Goal: Information Seeking & Learning: Learn about a topic

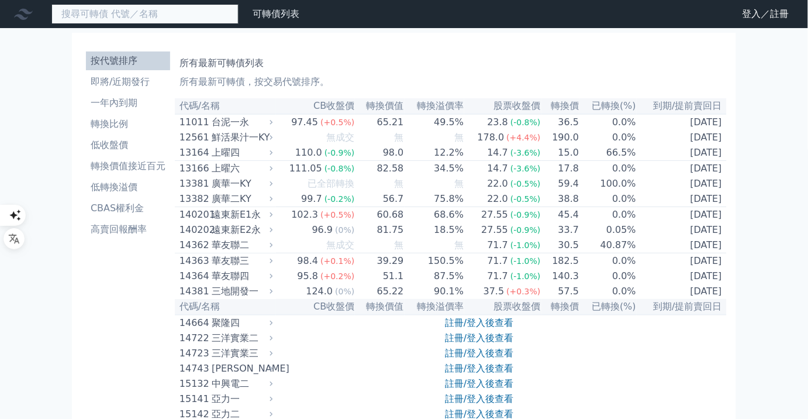
click at [205, 17] on input at bounding box center [144, 14] width 187 height 20
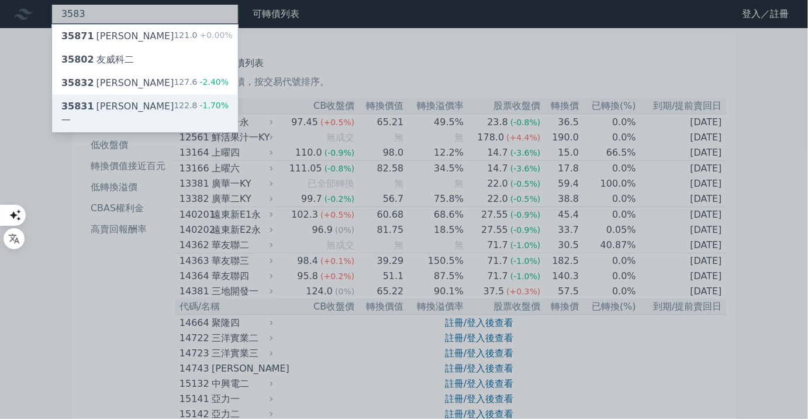
type input "3583"
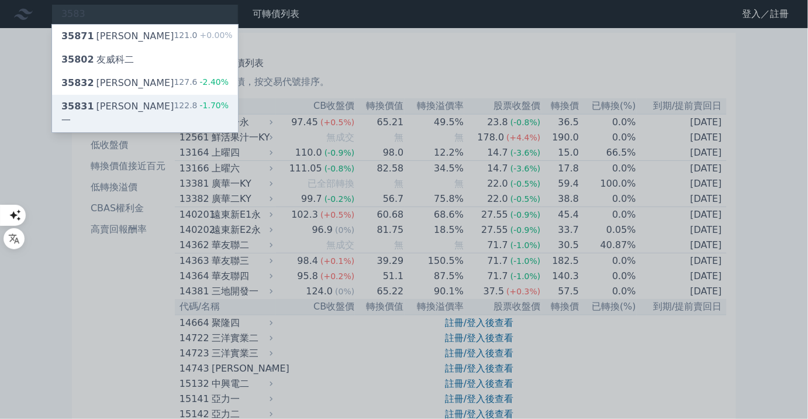
click at [164, 117] on div "35831 辛耘一 122.8 -1.70%" at bounding box center [145, 113] width 186 height 37
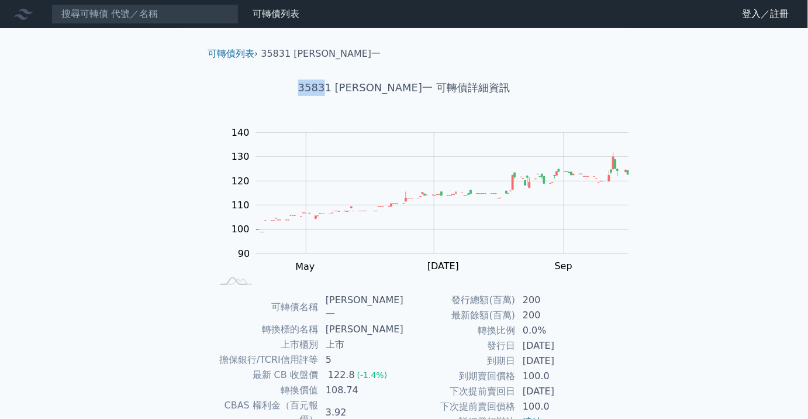
drag, startPoint x: 351, startPoint y: 98, endPoint x: 324, endPoint y: 101, distance: 27.1
click at [324, 96] on h1 "35831 辛耘一 可轉債詳細資訊" at bounding box center [404, 88] width 412 height 16
copy h1 "3583"
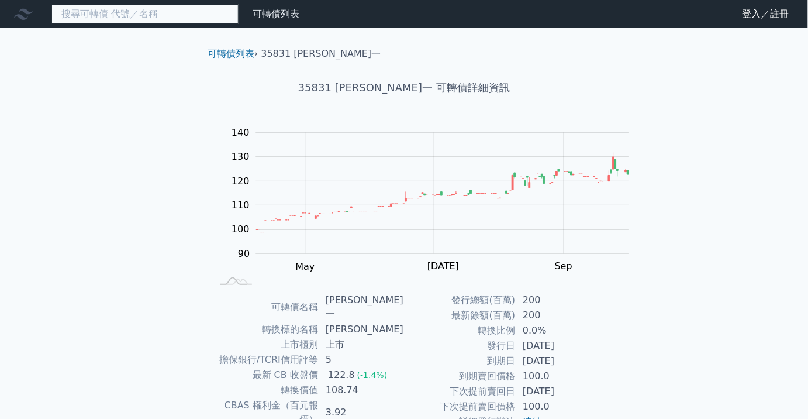
click at [219, 22] on input at bounding box center [144, 14] width 187 height 20
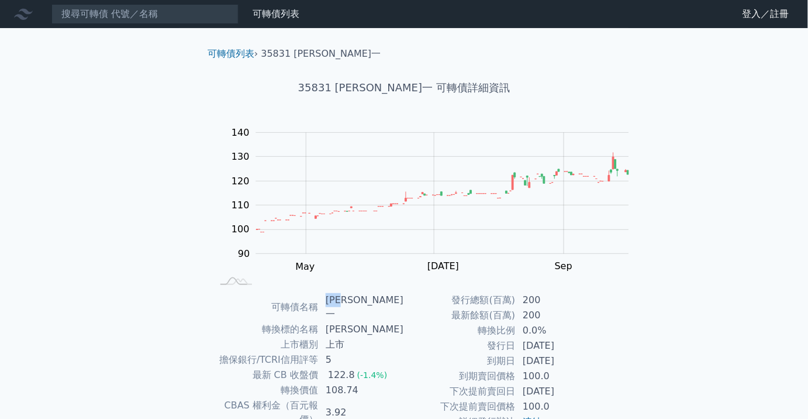
drag, startPoint x: 362, startPoint y: 321, endPoint x: 327, endPoint y: 315, distance: 35.6
click at [327, 315] on td "[PERSON_NAME]一" at bounding box center [361, 306] width 85 height 29
copy td "[PERSON_NAME]一"
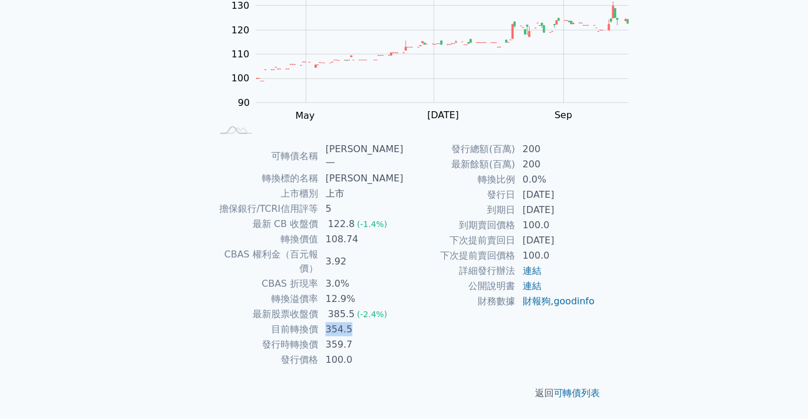
drag, startPoint x: 351, startPoint y: 325, endPoint x: 325, endPoint y: 326, distance: 26.4
click at [325, 326] on td "354.5" at bounding box center [361, 329] width 85 height 15
copy td "354.5"
drag, startPoint x: 343, startPoint y: 156, endPoint x: 327, endPoint y: 157, distance: 16.4
click at [327, 157] on td "[PERSON_NAME]一" at bounding box center [361, 156] width 85 height 29
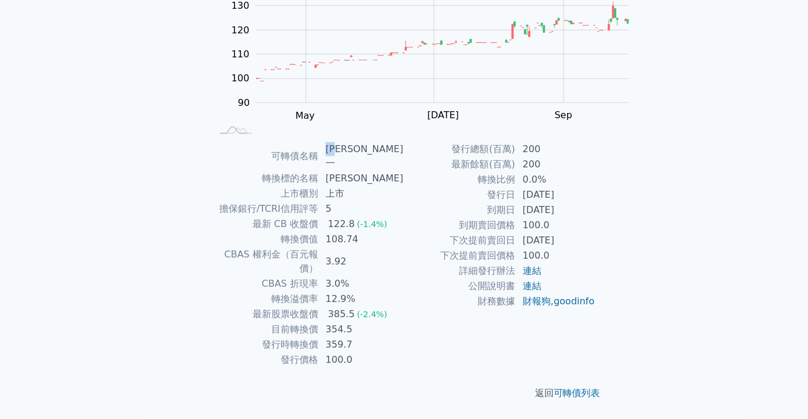
copy td "[PERSON_NAME]"
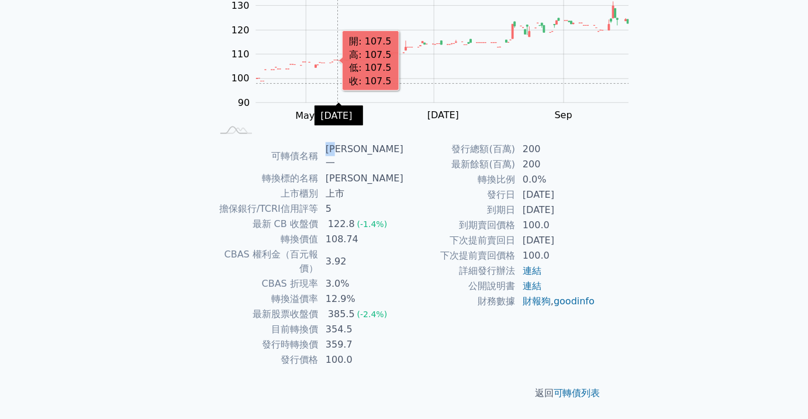
scroll to position [0, 0]
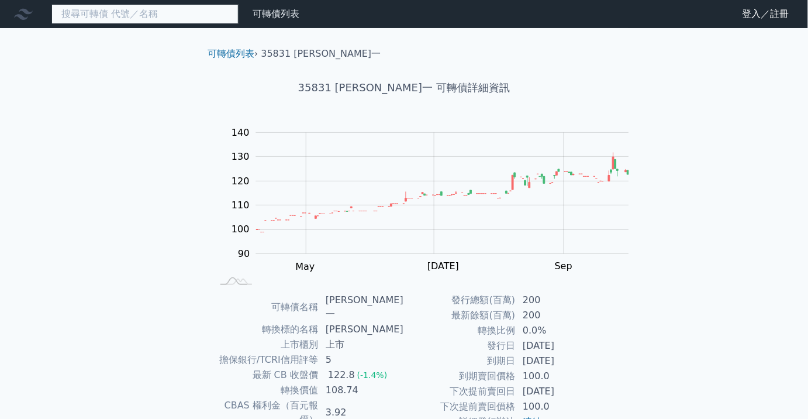
click at [172, 20] on input at bounding box center [144, 14] width 187 height 20
paste input "[PERSON_NAME]"
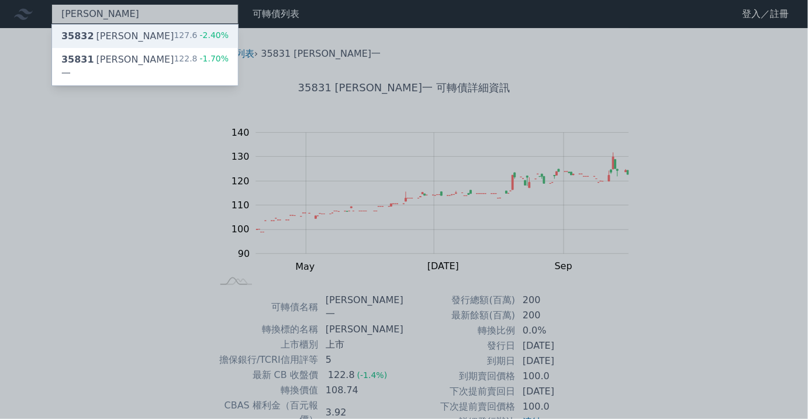
type input "[PERSON_NAME]"
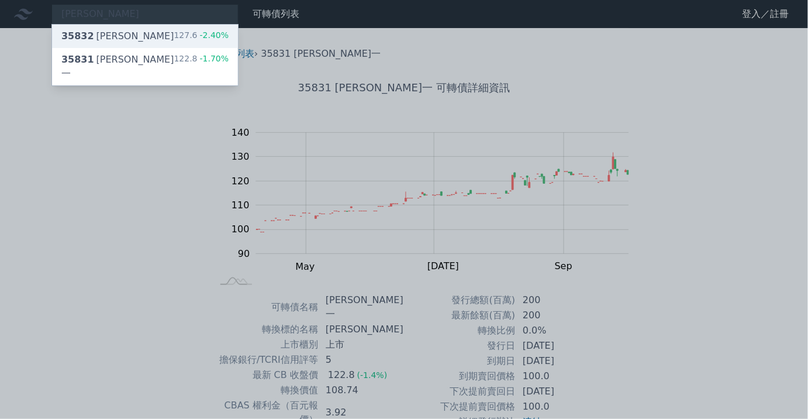
click at [193, 40] on div "35832 [PERSON_NAME]二 127.6 -2.40%" at bounding box center [145, 36] width 186 height 23
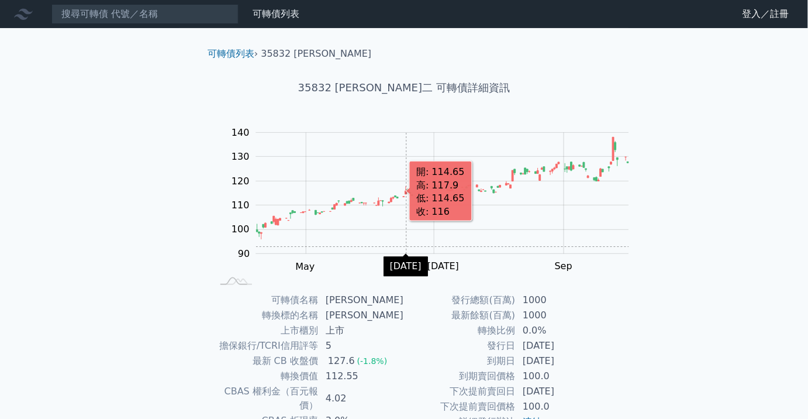
scroll to position [159, 0]
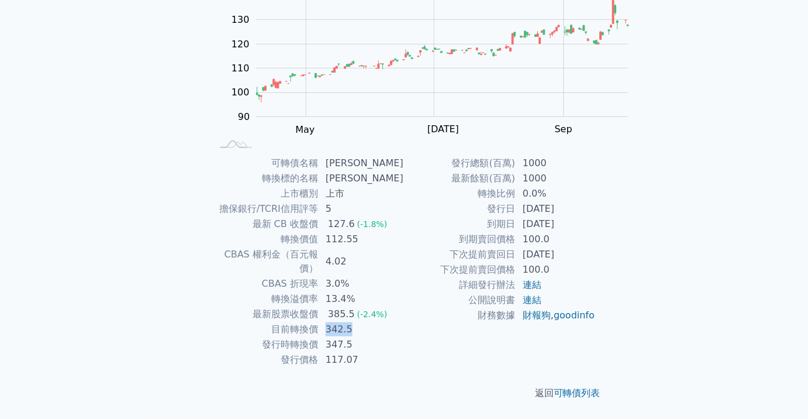
drag, startPoint x: 356, startPoint y: 326, endPoint x: 323, endPoint y: 330, distance: 32.4
click at [323, 330] on td "342.5" at bounding box center [361, 329] width 85 height 15
copy td "342.5"
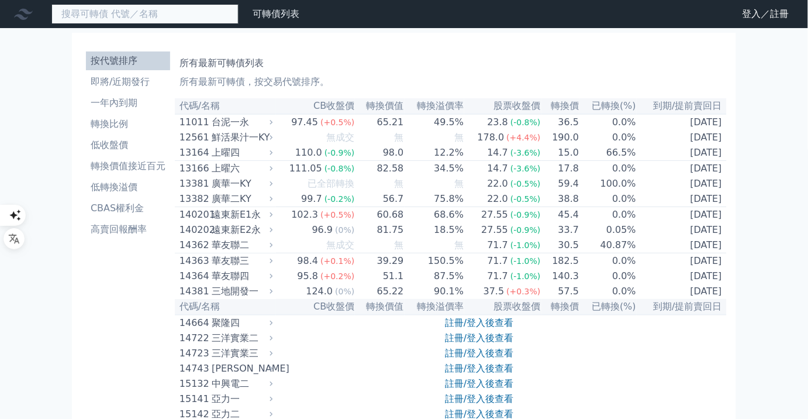
click at [221, 12] on input at bounding box center [144, 14] width 187 height 20
paste input "3583"
type input "3583"
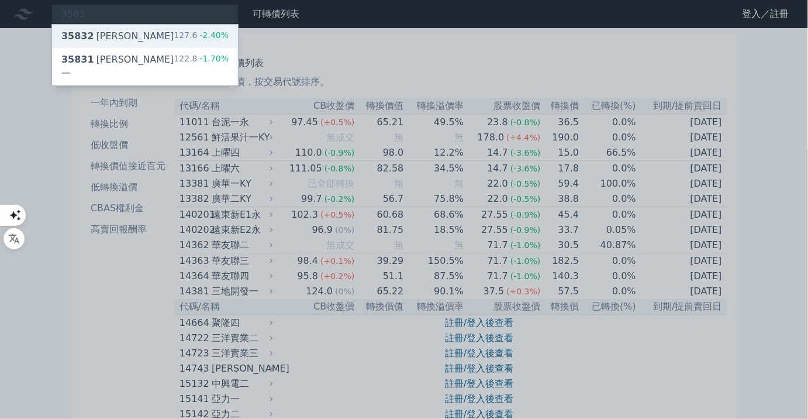
click at [198, 37] on div "35832 [PERSON_NAME]二 127.6 -2.40%" at bounding box center [145, 36] width 186 height 23
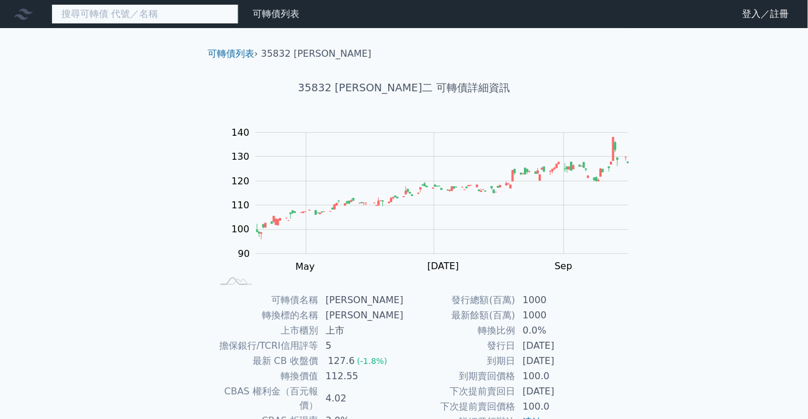
click at [228, 14] on input at bounding box center [144, 14] width 187 height 20
type input "w"
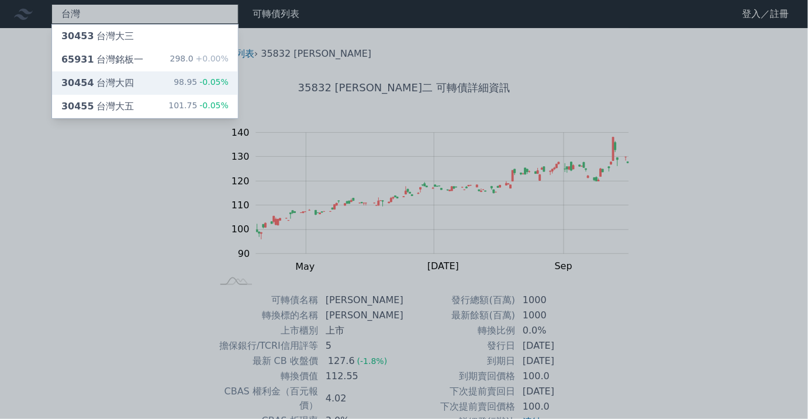
type input "台灣"
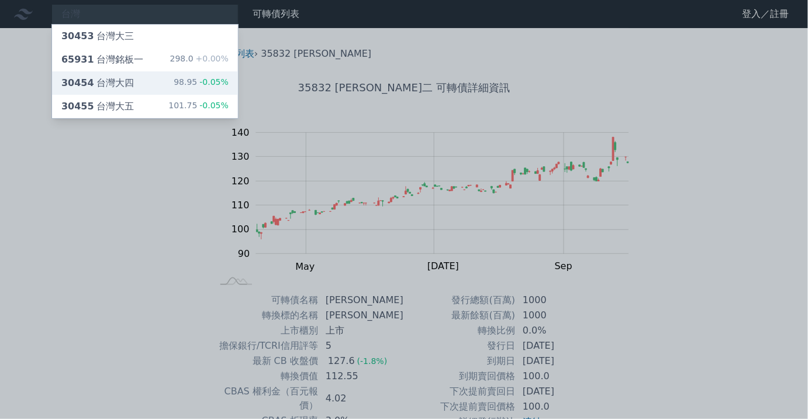
click at [148, 91] on div "30454 台灣大四 98.95 -0.05%" at bounding box center [145, 82] width 186 height 23
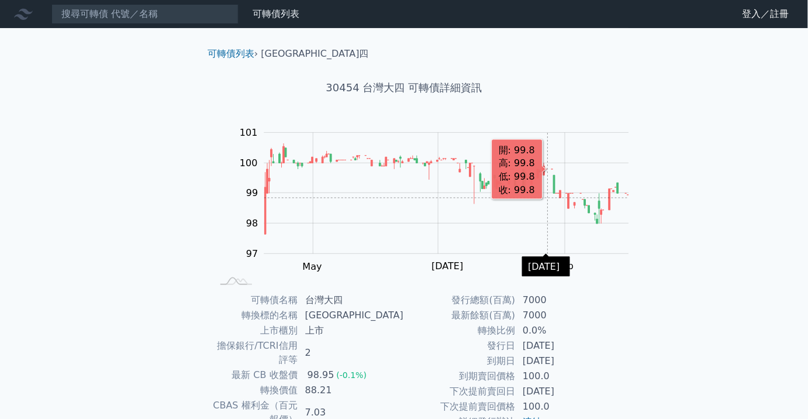
scroll to position [170, 0]
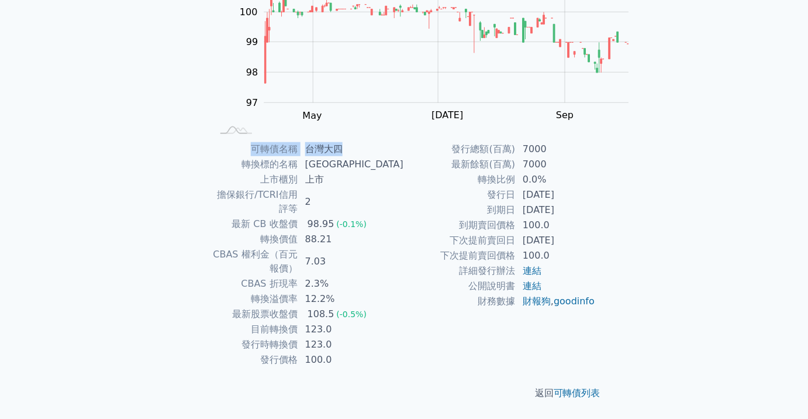
drag, startPoint x: 263, startPoint y: 147, endPoint x: 366, endPoint y: 146, distance: 102.4
click at [366, 146] on tr "可轉債名稱 台灣大四" at bounding box center [308, 149] width 192 height 15
copy tr "可轉債名稱 台灣大四"
drag, startPoint x: 260, startPoint y: 318, endPoint x: 348, endPoint y: 316, distance: 87.8
click at [348, 322] on tr "目前轉換價 123.0" at bounding box center [308, 329] width 192 height 15
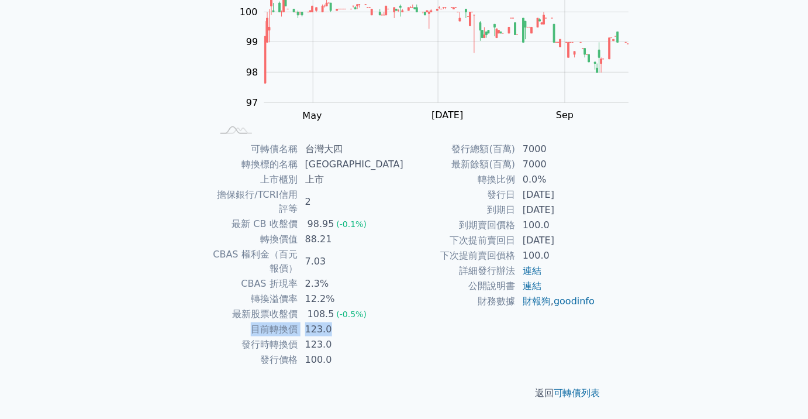
copy tr "目前轉換價 123.0"
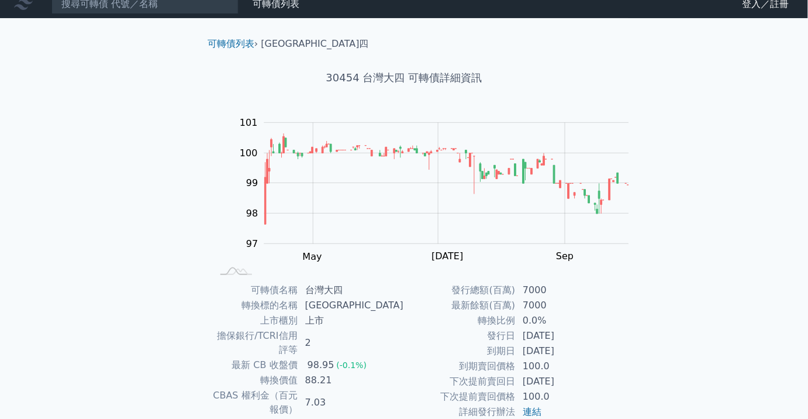
scroll to position [0, 0]
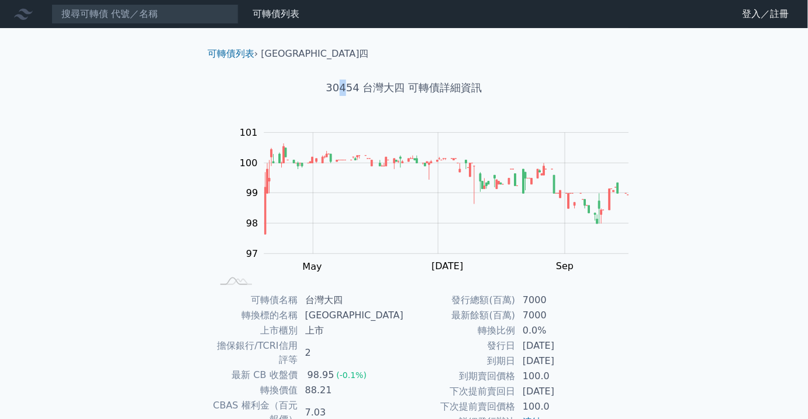
drag, startPoint x: 343, startPoint y: 97, endPoint x: 330, endPoint y: 98, distance: 12.9
click at [329, 96] on h1 "30454 台灣大四 可轉債詳細資訊" at bounding box center [404, 88] width 412 height 16
drag, startPoint x: 347, startPoint y: 95, endPoint x: 317, endPoint y: 97, distance: 29.9
click at [317, 96] on h1 "30454 台灣大四 可轉債詳細資訊" at bounding box center [404, 88] width 412 height 16
copy h1 "3045"
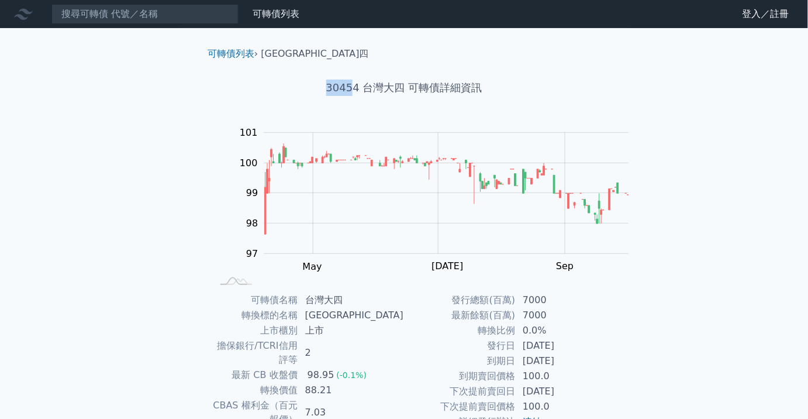
copy h1 "3045"
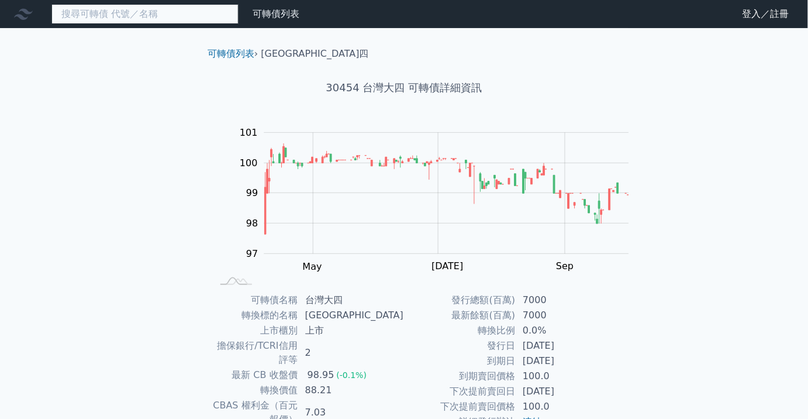
click at [187, 16] on input at bounding box center [144, 14] width 187 height 20
paste input "3045"
type input "3045"
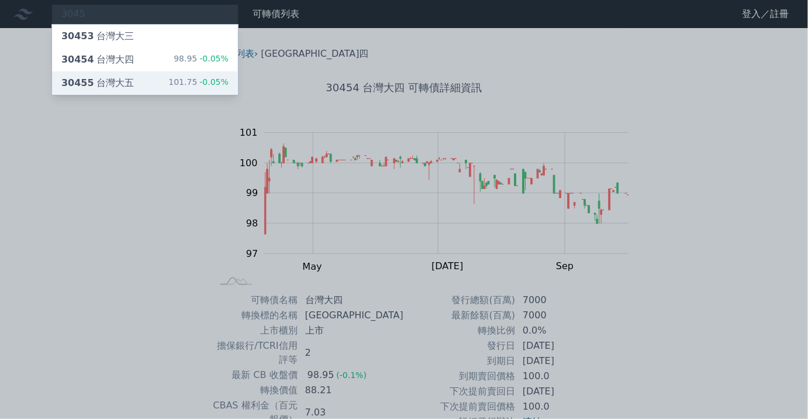
click at [191, 91] on div "30455 台灣大五 101.75 -0.05%" at bounding box center [145, 82] width 186 height 23
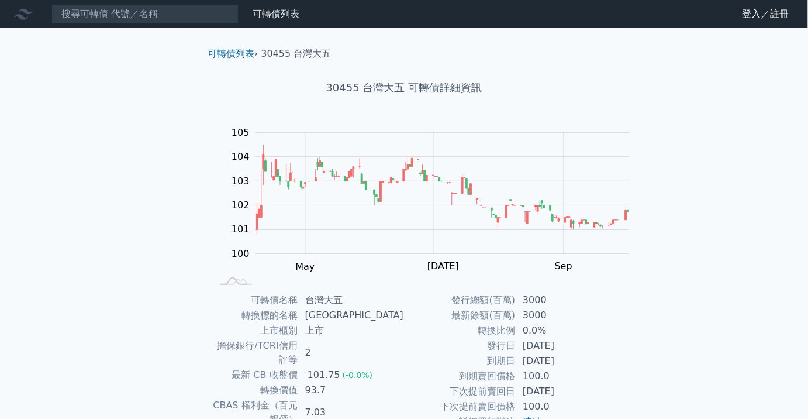
scroll to position [159, 0]
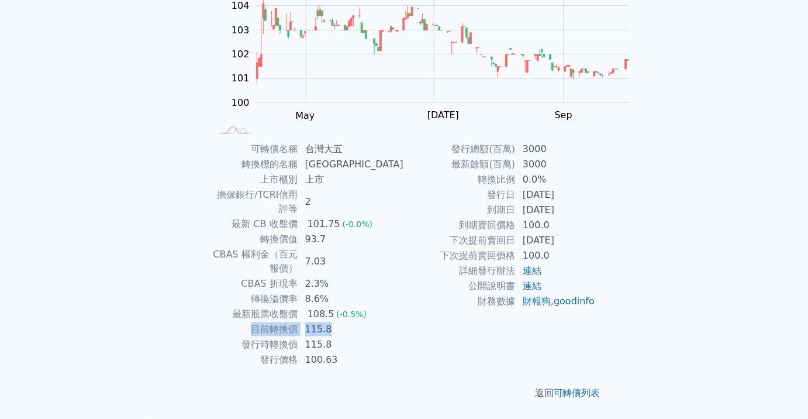
drag, startPoint x: 359, startPoint y: 328, endPoint x: 263, endPoint y: 326, distance: 95.3
click at [263, 326] on tr "目前轉換價 115.8" at bounding box center [308, 329] width 192 height 15
